Goal: Communication & Community: Answer question/provide support

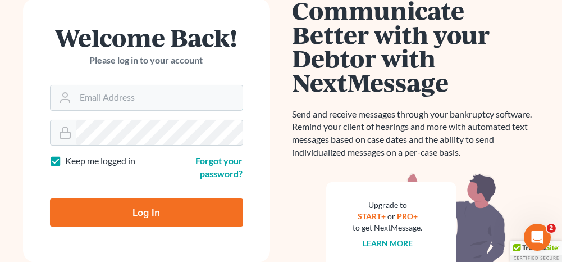
type input "[PERSON_NAME][EMAIL_ADDRESS][DOMAIN_NAME]"
click at [178, 203] on input "Log In" at bounding box center [146, 212] width 193 height 28
type input "Thinking..."
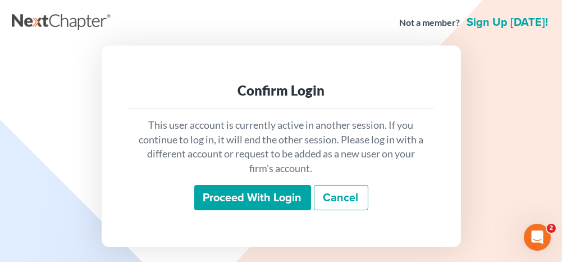
click at [259, 203] on input "Proceed with login" at bounding box center [252, 198] width 117 height 26
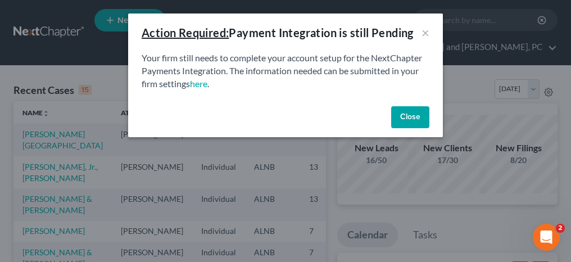
click at [416, 116] on button "Close" at bounding box center [410, 117] width 38 height 22
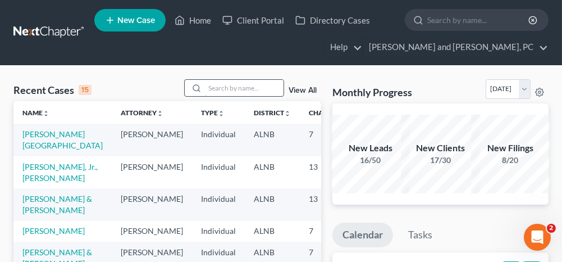
click at [244, 94] on input "search" at bounding box center [244, 88] width 79 height 16
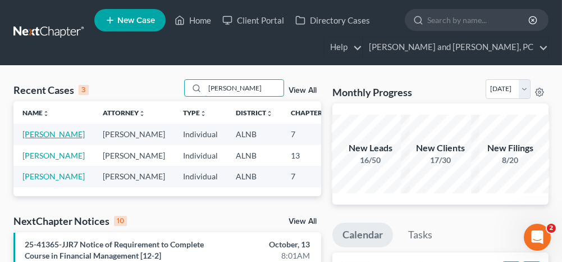
type input "[PERSON_NAME]"
click at [30, 132] on link "[PERSON_NAME]" at bounding box center [53, 134] width 62 height 10
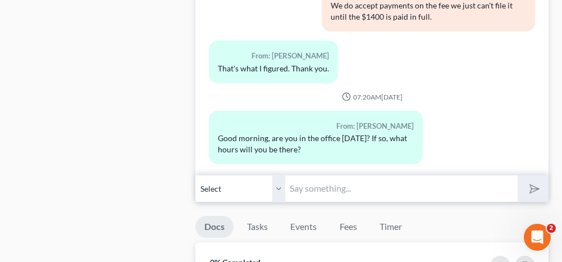
scroll to position [674, 0]
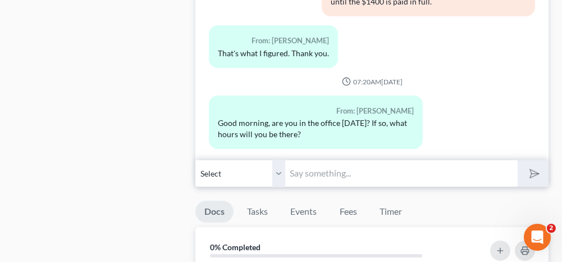
click at [310, 178] on input "text" at bounding box center [401, 173] width 232 height 28
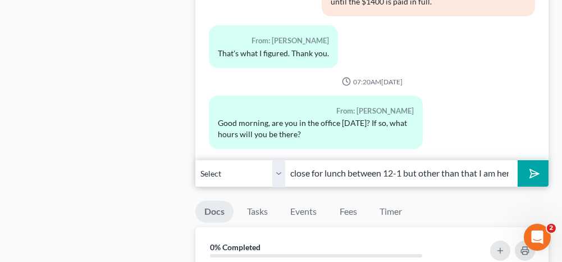
scroll to position [0, 153]
type input "Good Morning. I am here [DATE]. I will close for lunch between 12-1 but other t…"
click at [530, 168] on icon "submit" at bounding box center [533, 173] width 16 height 16
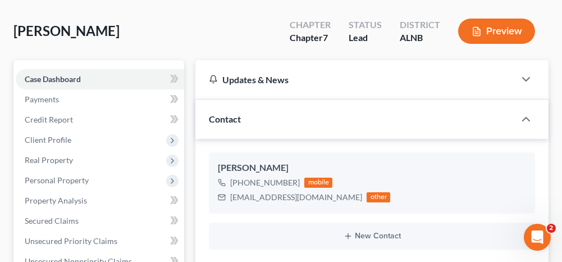
scroll to position [0, 0]
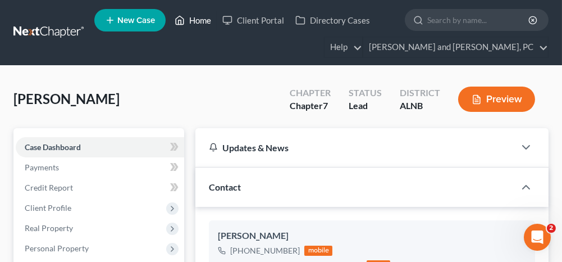
click at [202, 17] on link "Home" at bounding box center [193, 20] width 48 height 20
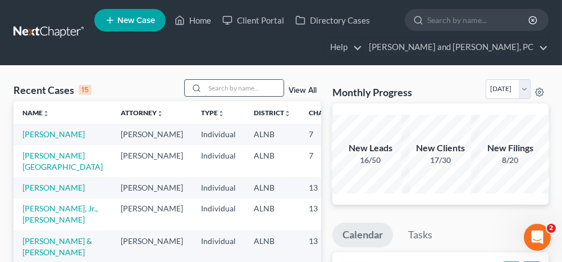
click at [222, 85] on input "search" at bounding box center [244, 88] width 79 height 16
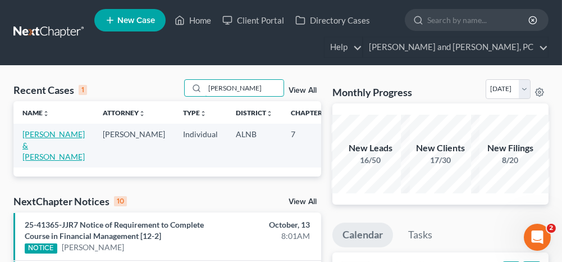
type input "[PERSON_NAME]"
click at [33, 135] on link "[PERSON_NAME] & [PERSON_NAME]" at bounding box center [53, 145] width 62 height 32
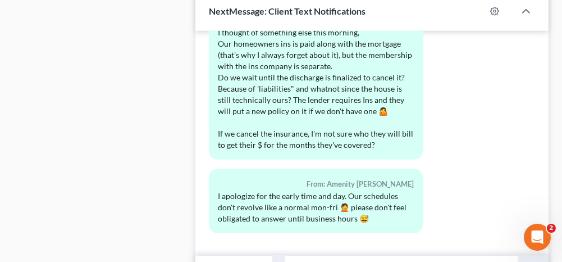
scroll to position [1292, 0]
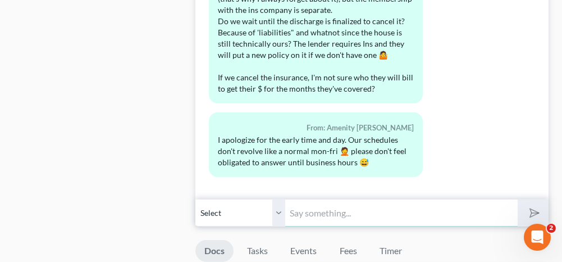
click at [386, 199] on input "text" at bounding box center [401, 213] width 232 height 28
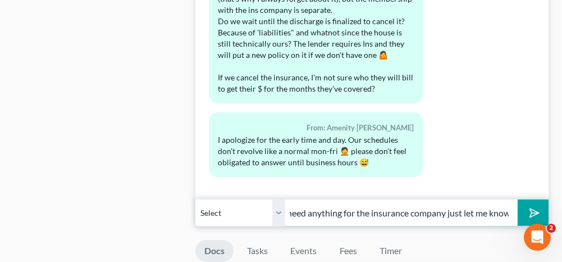
scroll to position [0, 147]
type input "You can cancel the insurance. If you need anything for the insurance company ju…"
click at [278, 199] on select "Select [PHONE_NUMBER] - [PERSON_NAME] [PHONE_NUMBER] - Amenity [PERSON_NAME]" at bounding box center [240, 213] width 90 height 28
select select "1"
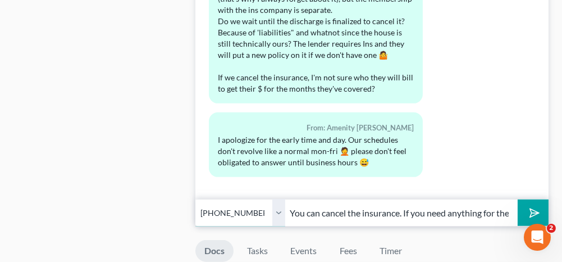
click at [195, 199] on select "Select [PHONE_NUMBER] - [PERSON_NAME] [PHONE_NUMBER] - Amenity [PERSON_NAME]" at bounding box center [240, 213] width 90 height 28
click at [533, 205] on icon "submit" at bounding box center [533, 213] width 16 height 16
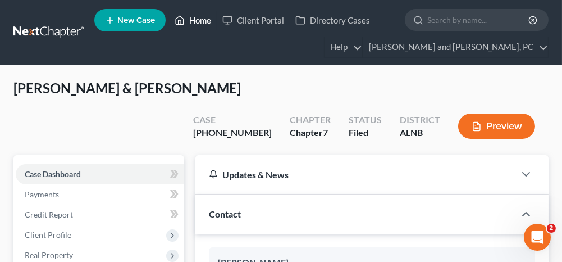
click at [200, 22] on link "Home" at bounding box center [193, 20] width 48 height 20
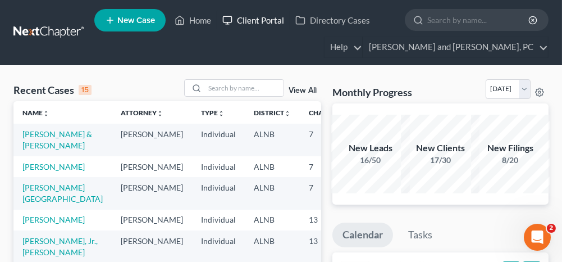
click at [265, 22] on link "Client Portal" at bounding box center [253, 20] width 73 height 20
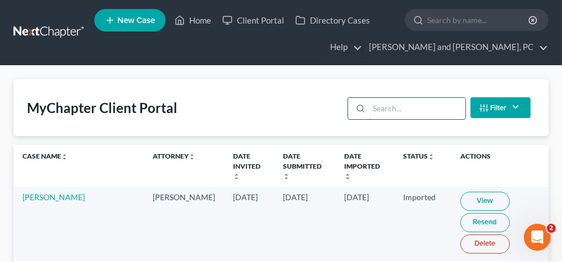
click at [413, 111] on input "search" at bounding box center [417, 108] width 96 height 21
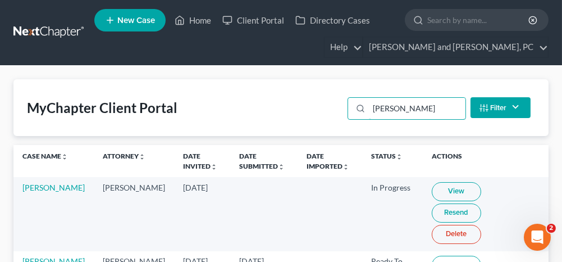
type input "[PERSON_NAME]"
click at [434, 256] on link "View" at bounding box center [456, 265] width 49 height 19
click at [29, 256] on link "[PERSON_NAME]" at bounding box center [53, 261] width 62 height 10
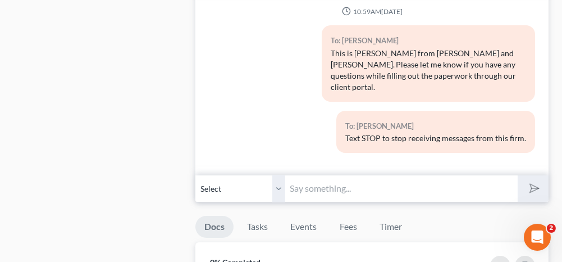
scroll to position [562, 0]
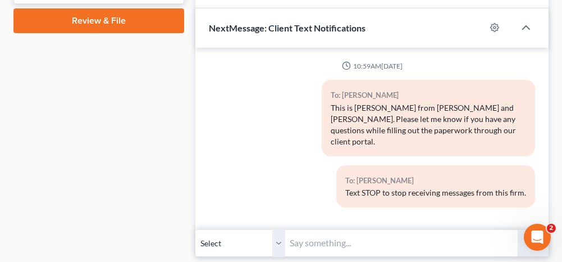
click at [368, 229] on input "text" at bounding box center [401, 243] width 232 height 28
type input "H"
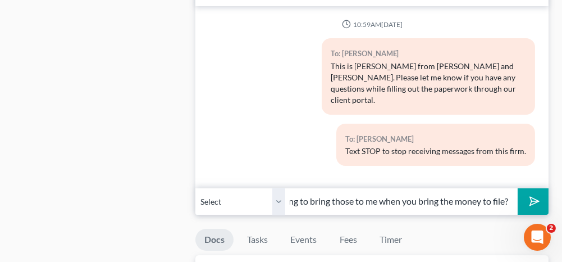
scroll to position [618, 0]
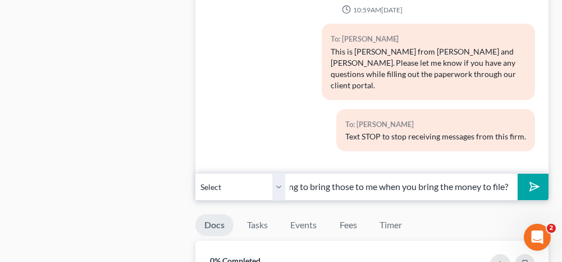
type input "I noticed on the portal that none of your documents were uploaded. Are you goin…"
click at [530, 179] on icon "submit" at bounding box center [533, 187] width 16 height 16
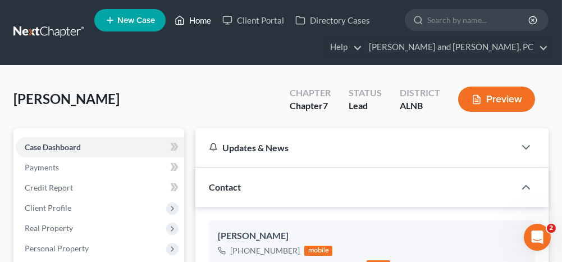
click at [201, 19] on link "Home" at bounding box center [193, 20] width 48 height 20
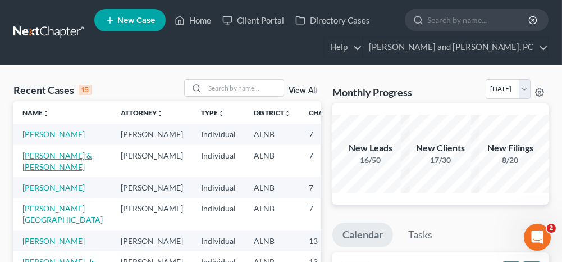
click at [47, 171] on link "[PERSON_NAME] & [PERSON_NAME]" at bounding box center [57, 161] width 70 height 21
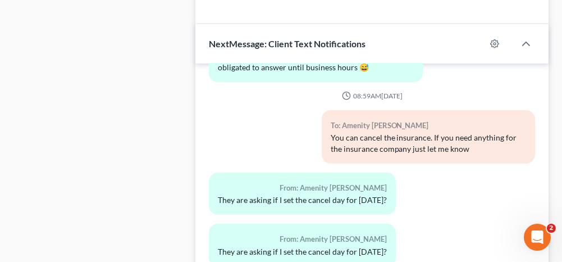
scroll to position [1236, 0]
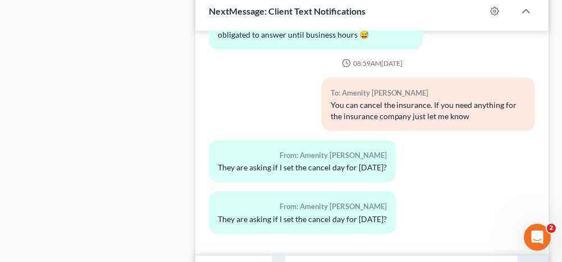
type input "Yes"
drag, startPoint x: 125, startPoint y: 186, endPoint x: 225, endPoint y: 228, distance: 109.0
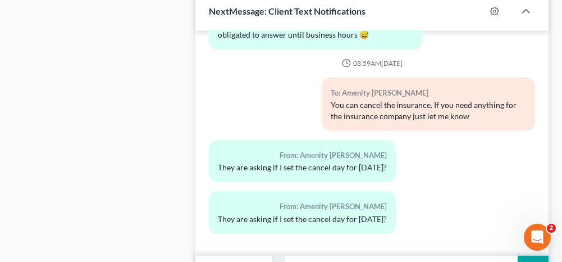
select select "1"
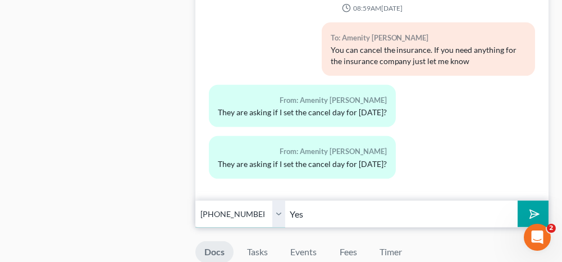
scroll to position [1292, 0]
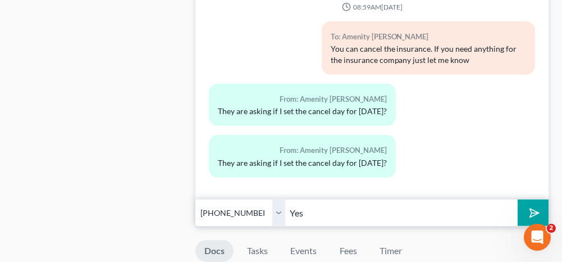
click at [541, 199] on button "submit" at bounding box center [533, 212] width 31 height 26
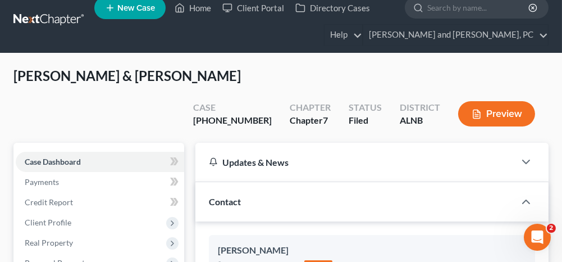
scroll to position [0, 0]
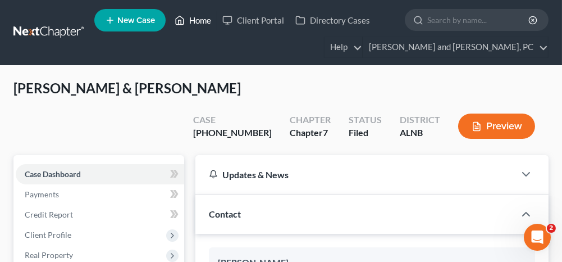
drag, startPoint x: 197, startPoint y: 20, endPoint x: 194, endPoint y: 61, distance: 40.5
click at [197, 20] on link "Home" at bounding box center [193, 20] width 48 height 20
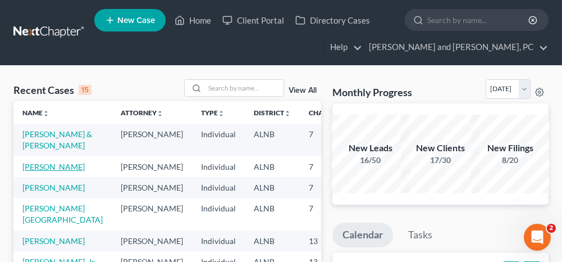
click at [39, 171] on link "[PERSON_NAME]" at bounding box center [53, 167] width 62 height 10
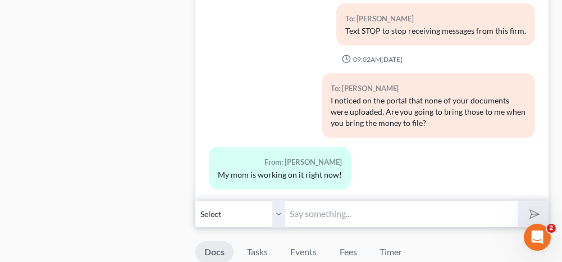
scroll to position [674, 0]
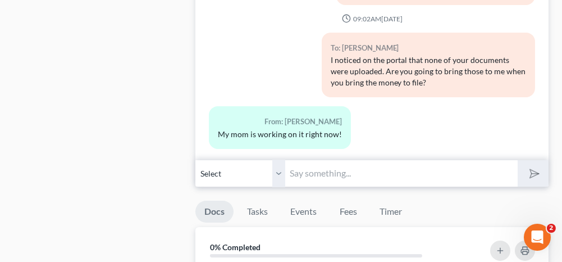
click at [360, 170] on input "text" at bounding box center [401, 173] width 232 height 28
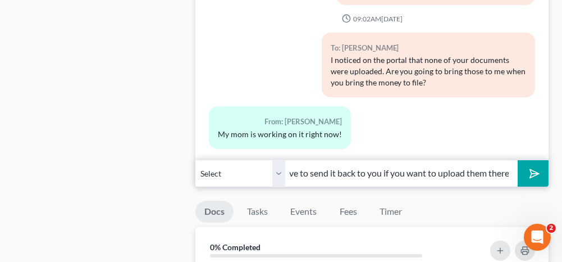
scroll to position [0, 171]
type input "Well since you already submitted it I will have to send it back to you if you w…"
click at [536, 168] on polygon "submit" at bounding box center [532, 173] width 13 height 13
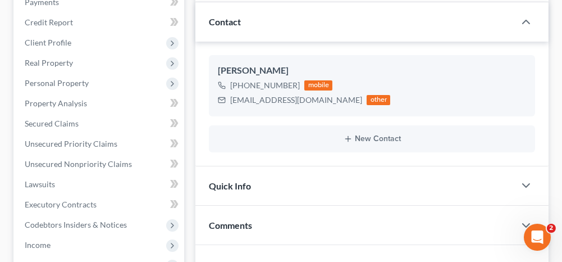
scroll to position [0, 0]
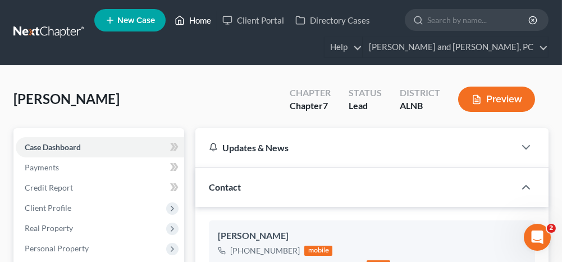
click at [198, 22] on link "Home" at bounding box center [193, 20] width 48 height 20
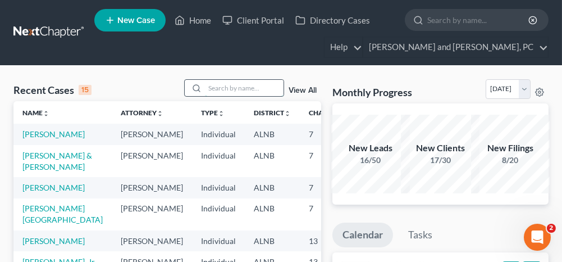
click at [229, 81] on input "search" at bounding box center [244, 88] width 79 height 16
type input "[PERSON_NAME]"
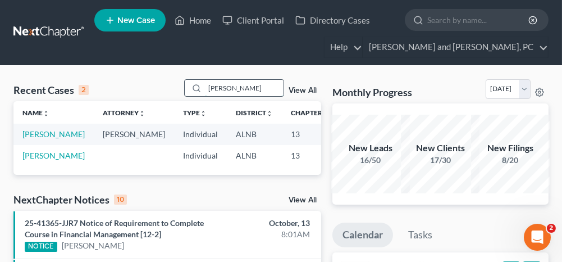
drag, startPoint x: 236, startPoint y: 88, endPoint x: 207, endPoint y: 90, distance: 28.7
click at [207, 90] on input "[PERSON_NAME]" at bounding box center [244, 88] width 79 height 16
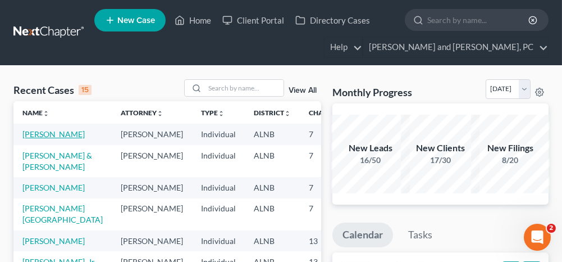
click at [37, 134] on link "[PERSON_NAME]" at bounding box center [53, 134] width 62 height 10
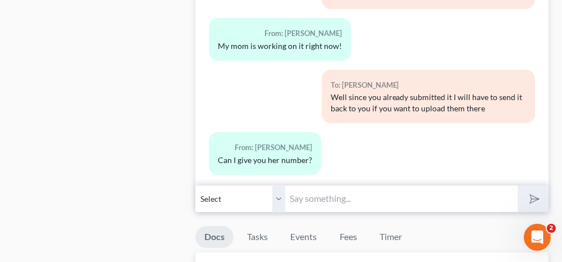
scroll to position [674, 0]
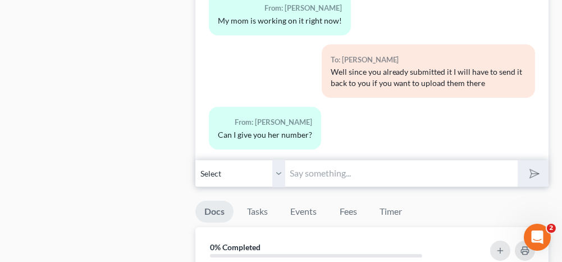
click at [378, 174] on input "text" at bounding box center [401, 173] width 232 height 28
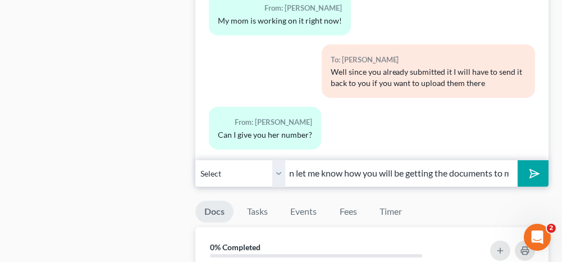
scroll to position [0, 175]
type input "This is your case not your mother's. You can let me know how you will be gettin…"
click at [534, 168] on icon "submit" at bounding box center [533, 173] width 16 height 16
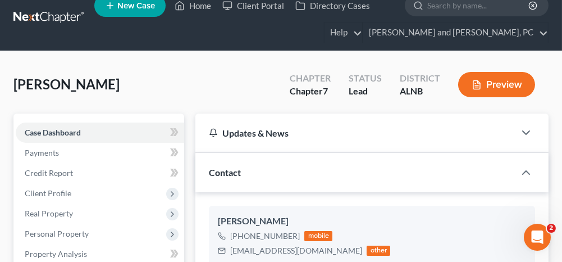
scroll to position [0, 0]
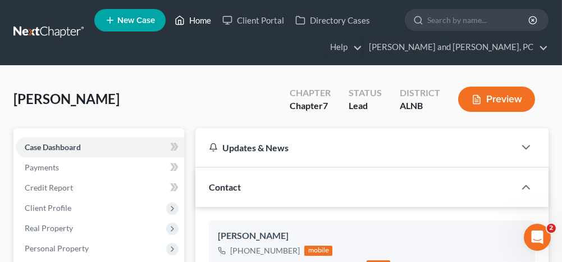
click at [203, 18] on link "Home" at bounding box center [193, 20] width 48 height 20
